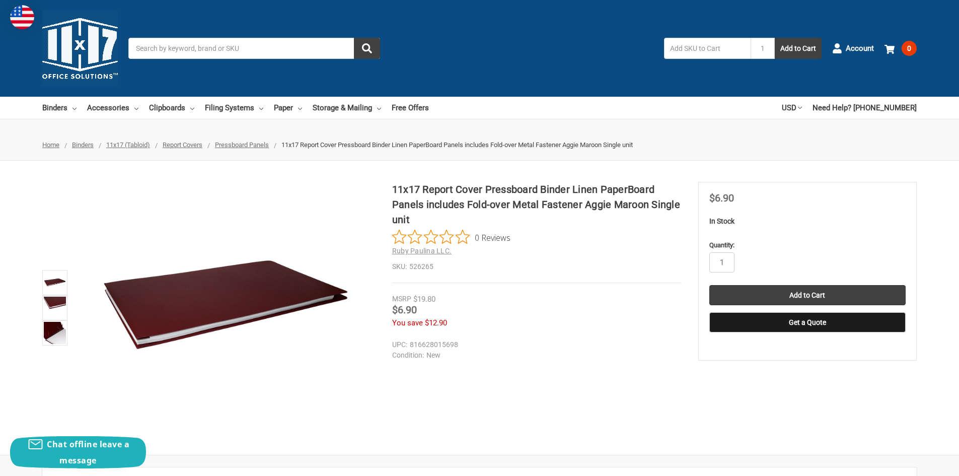
click at [246, 144] on span "Pressboard Panels" at bounding box center [242, 145] width 54 height 8
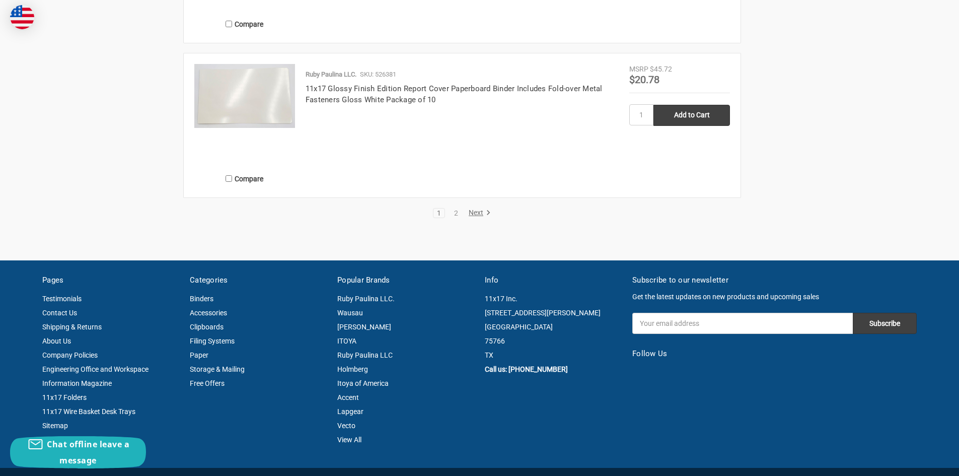
scroll to position [1862, 0]
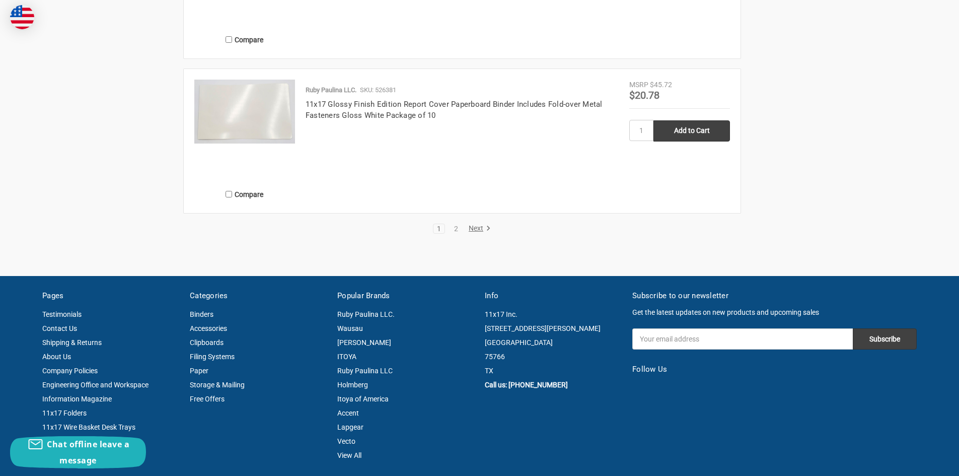
click at [477, 229] on link "Next" at bounding box center [478, 228] width 26 height 9
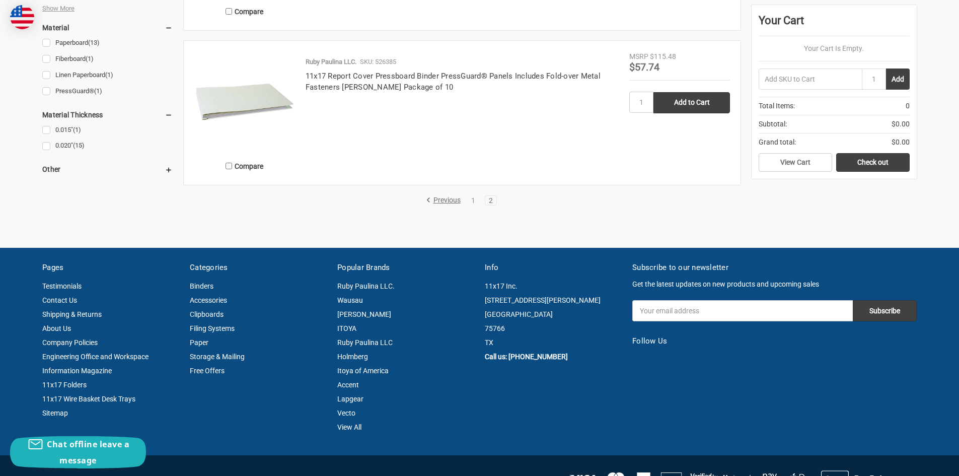
scroll to position [604, 0]
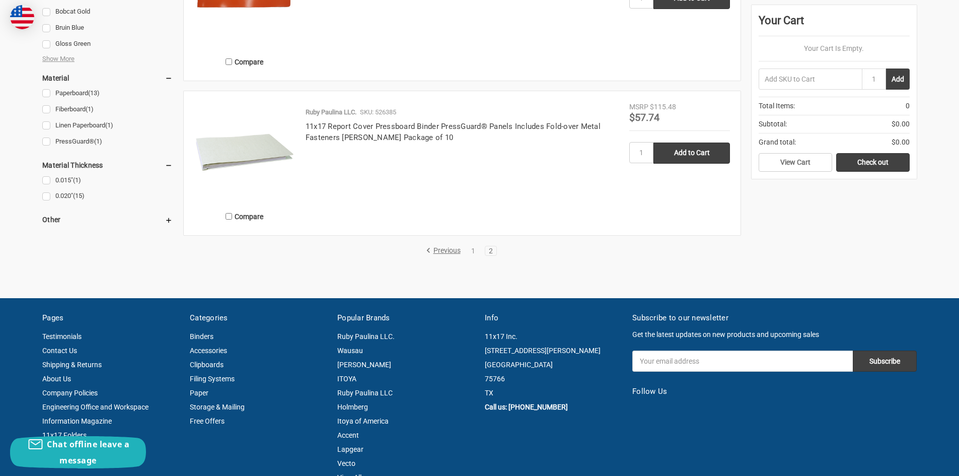
click at [435, 253] on link "Previous" at bounding box center [445, 250] width 38 height 9
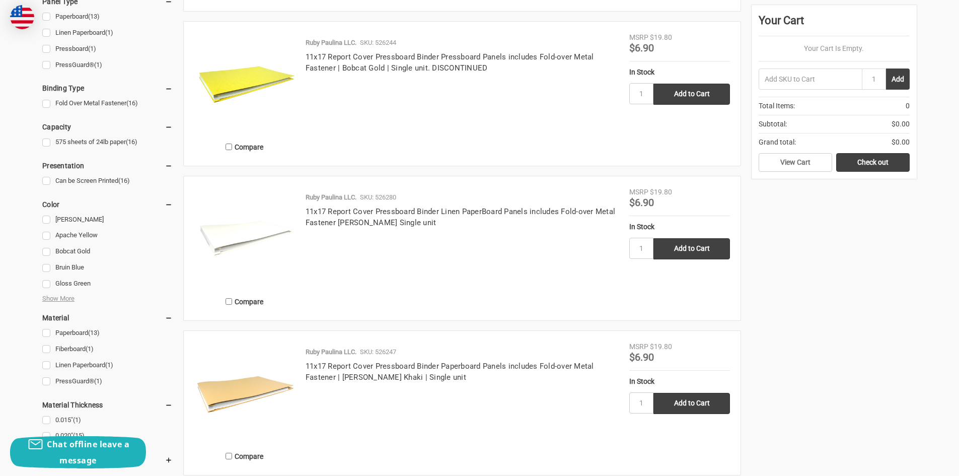
scroll to position [403, 0]
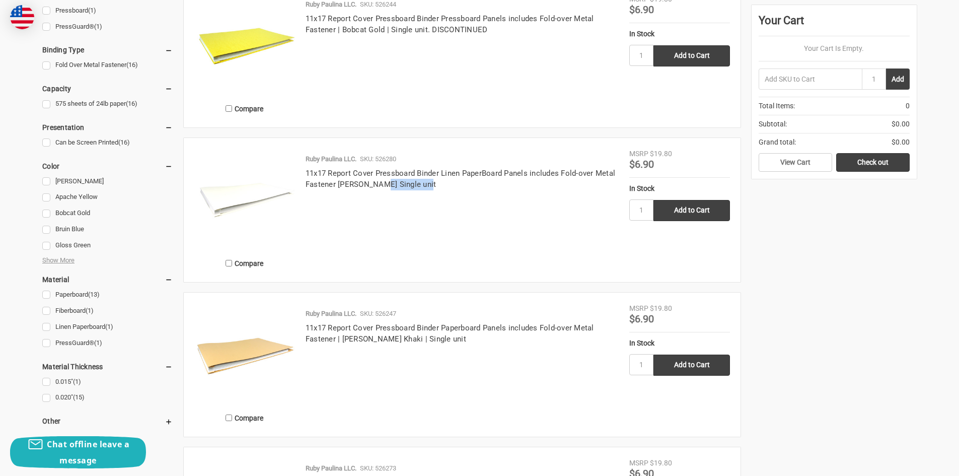
drag, startPoint x: 421, startPoint y: 277, endPoint x: 192, endPoint y: 276, distance: 229.0
click at [271, 281] on article "Compare Ruby Paulina LLC. SKU: 526280 11x17 Report Cover Pressboard Binder Line…" at bounding box center [462, 210] width 557 height 144
click at [168, 249] on link "Gloss Green" at bounding box center [107, 246] width 130 height 14
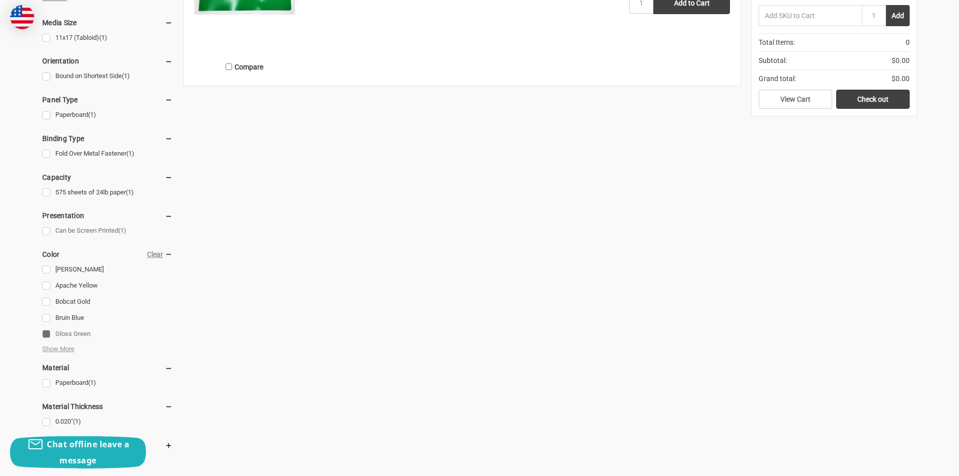
scroll to position [302, 0]
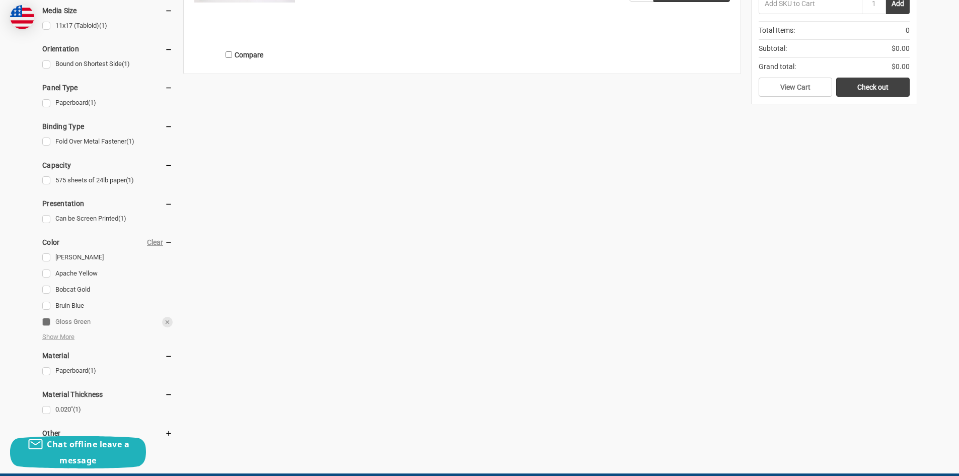
click at [49, 321] on link "Gloss Green" at bounding box center [107, 322] width 130 height 14
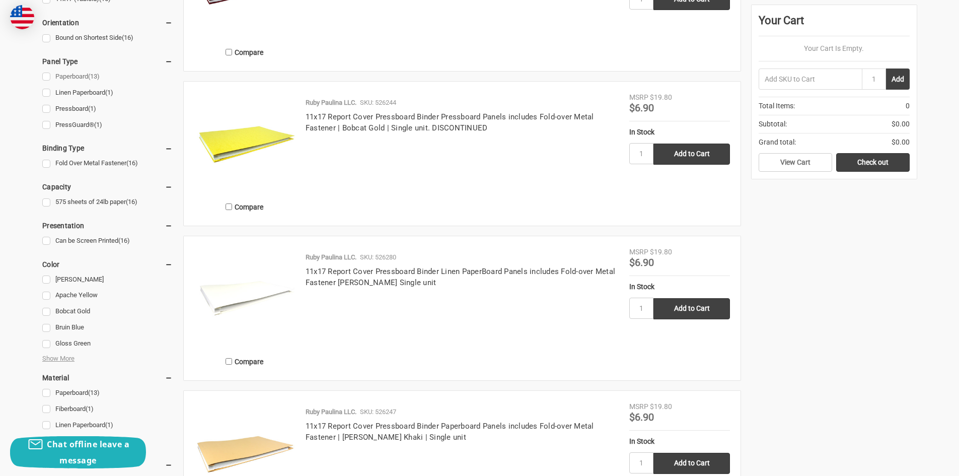
scroll to position [352, 0]
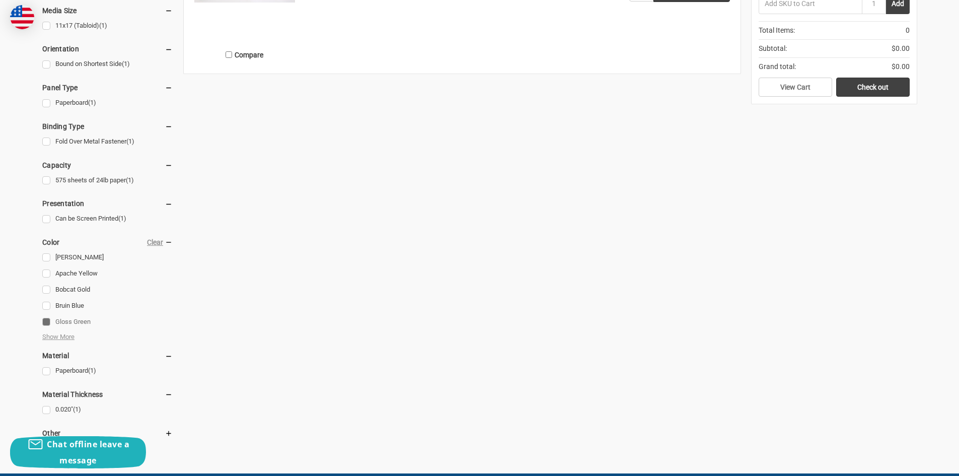
scroll to position [403, 0]
